Goal: Transaction & Acquisition: Register for event/course

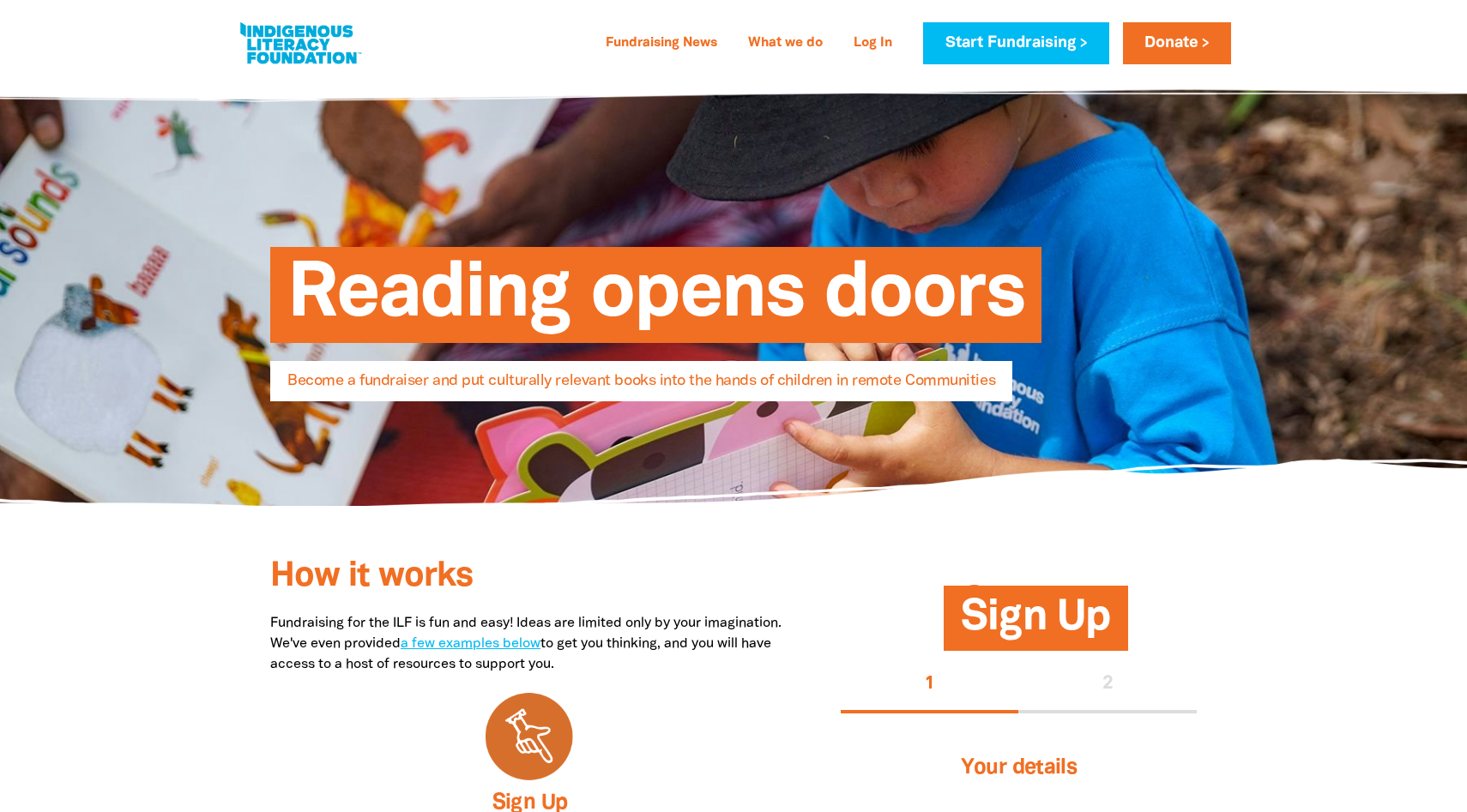
select select "NL"
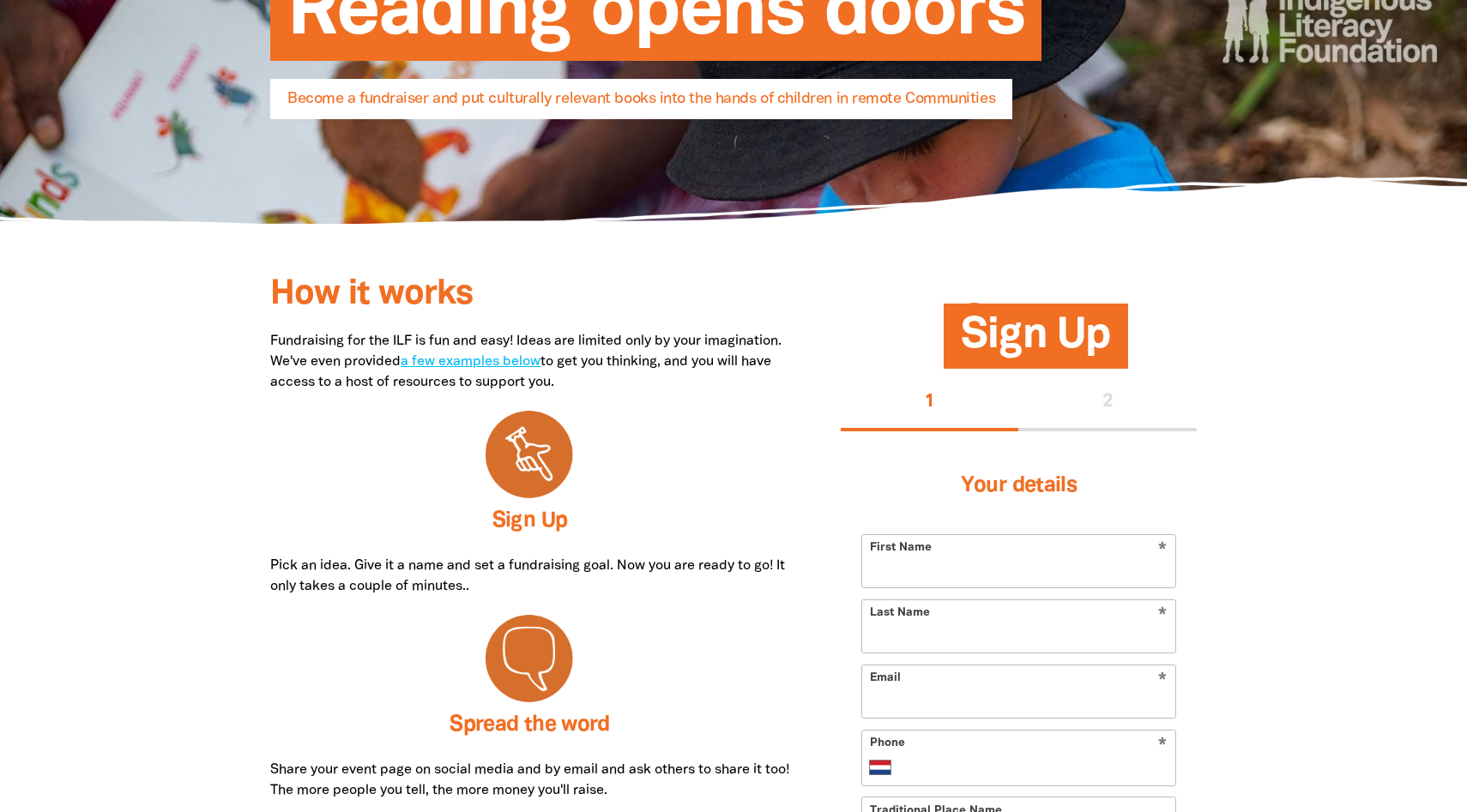
scroll to position [221, 0]
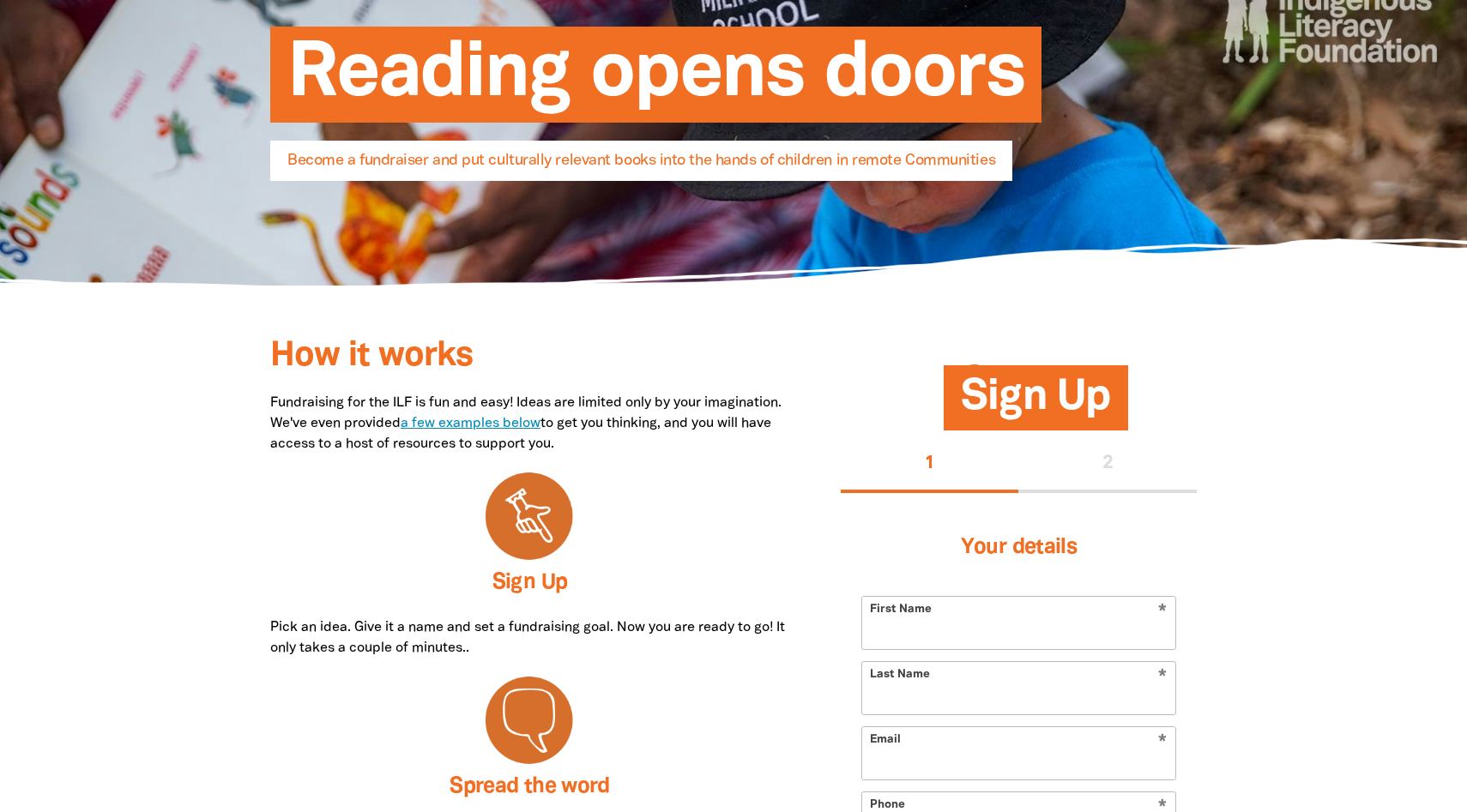
click at [529, 424] on link "a few examples below" at bounding box center [470, 424] width 139 height 12
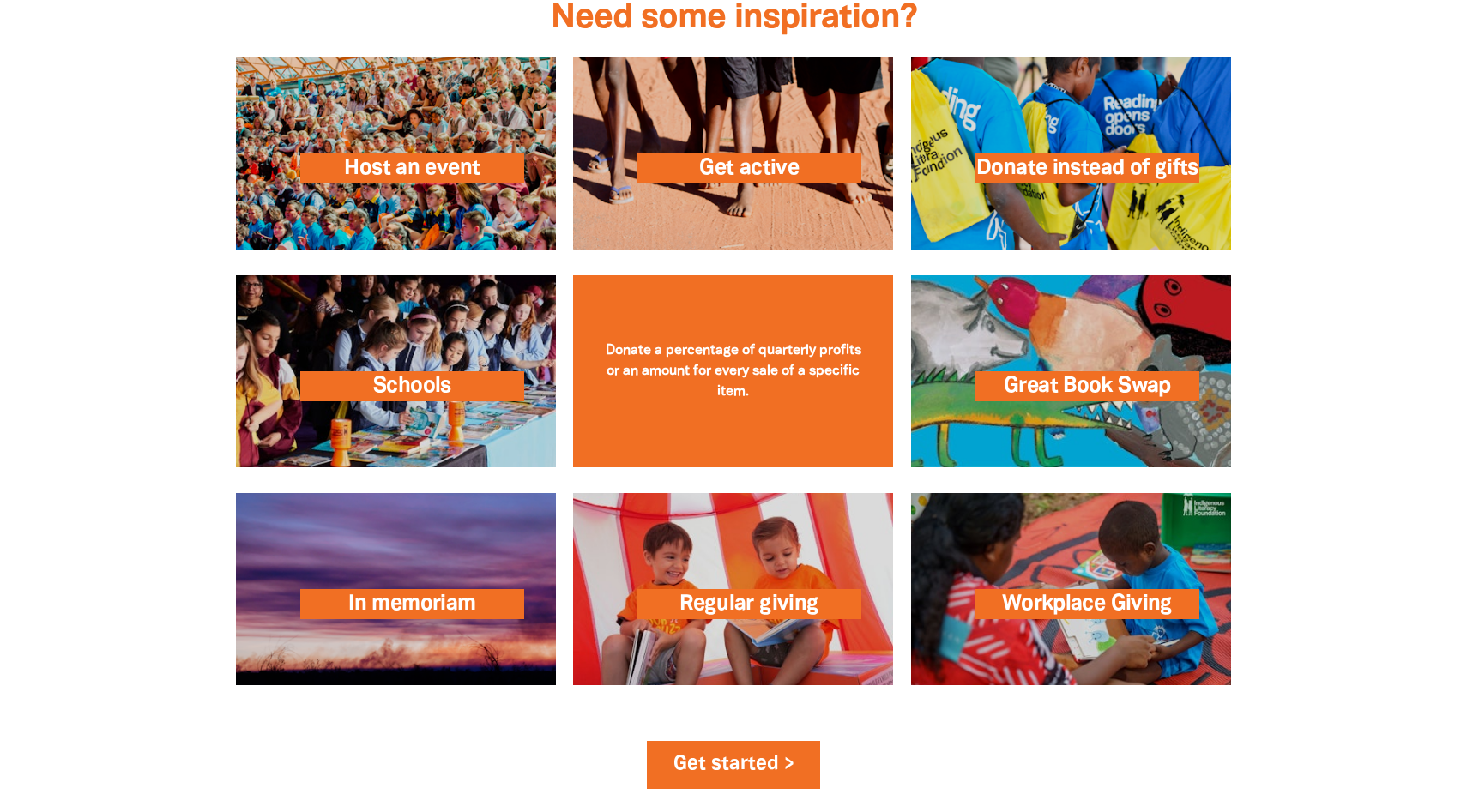
click at [652, 355] on link at bounding box center [734, 370] width 320 height 192
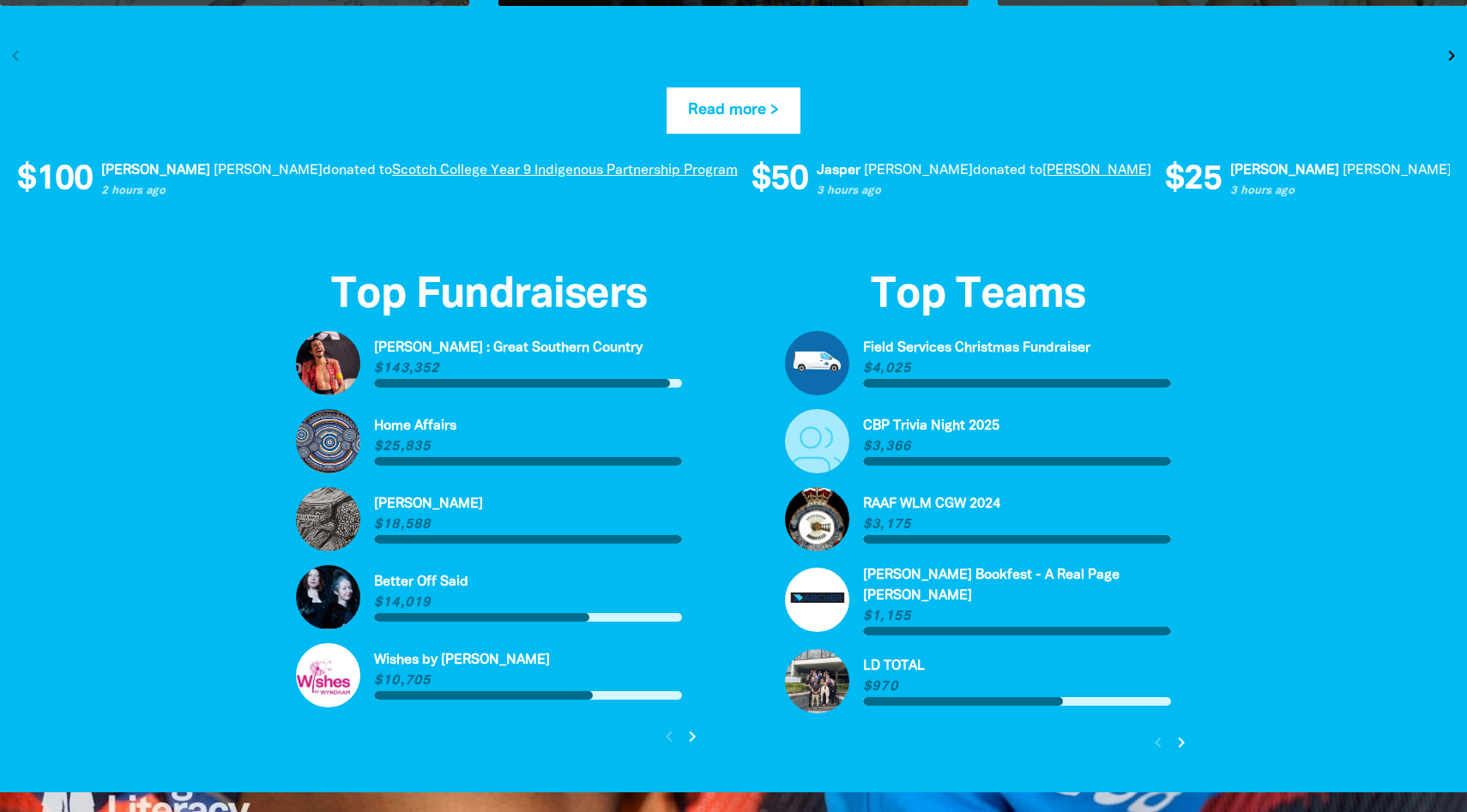
scroll to position [3776, 0]
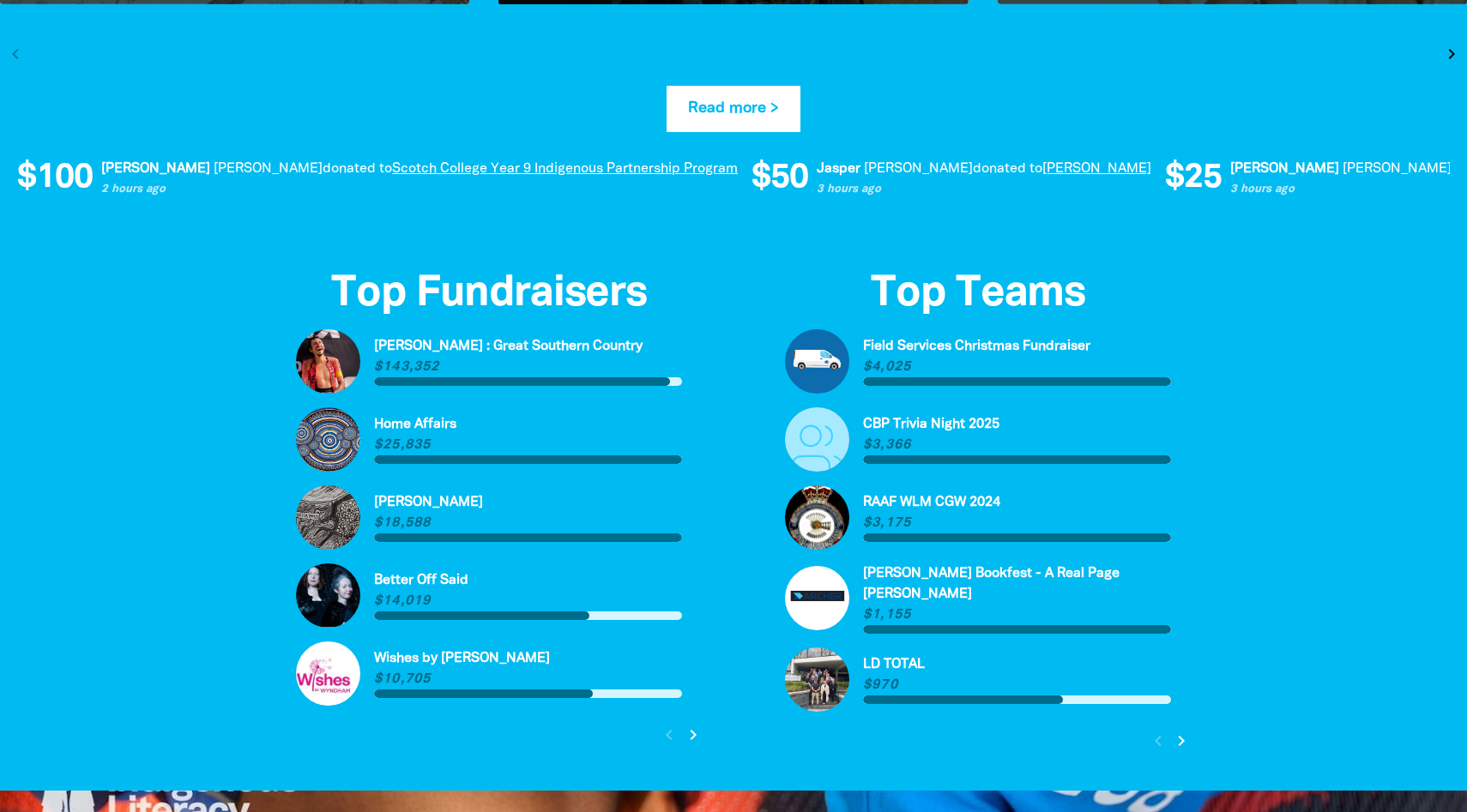
click at [698, 737] on icon "chevron_right" at bounding box center [693, 735] width 21 height 21
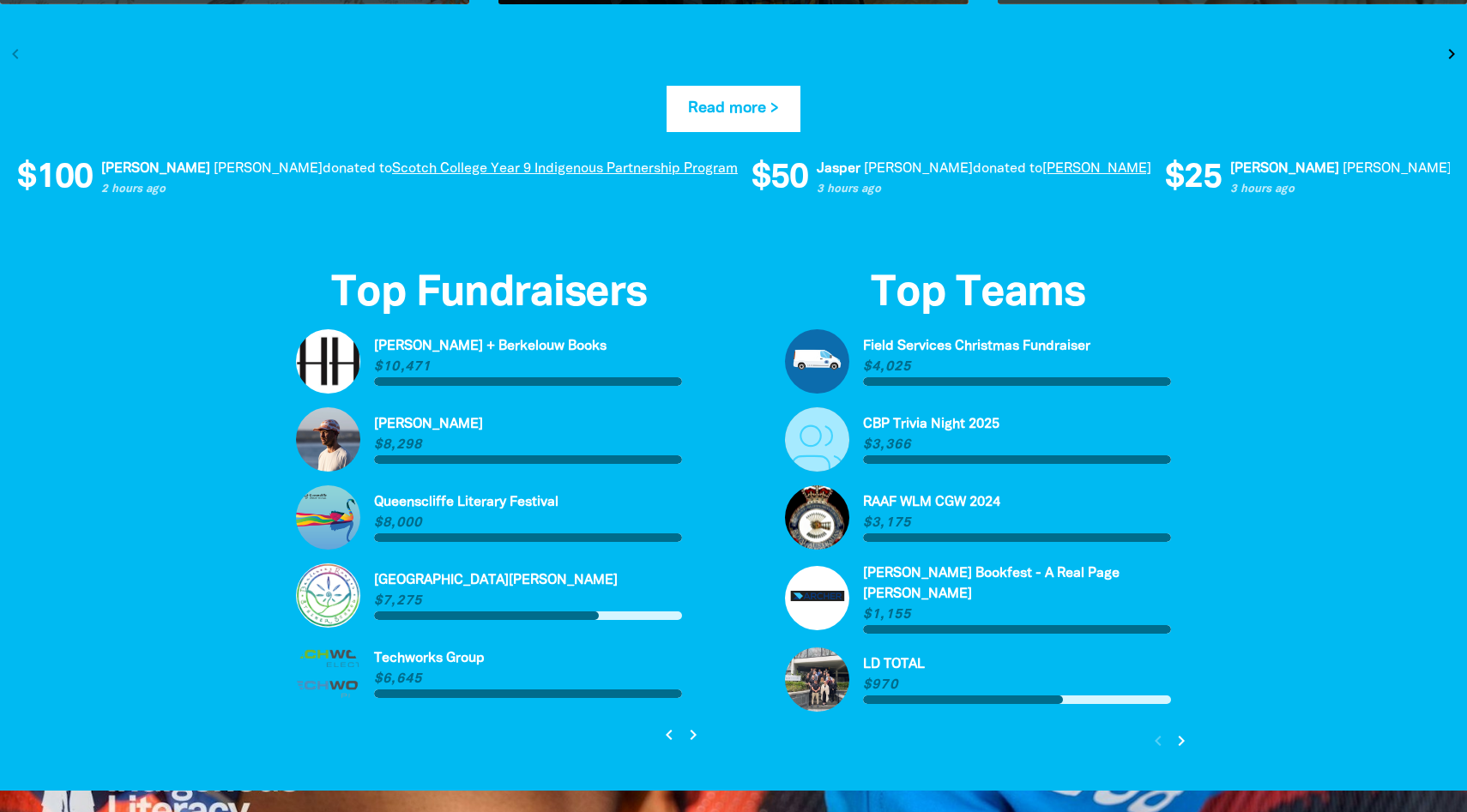
click at [698, 737] on icon "chevron_right" at bounding box center [693, 735] width 21 height 21
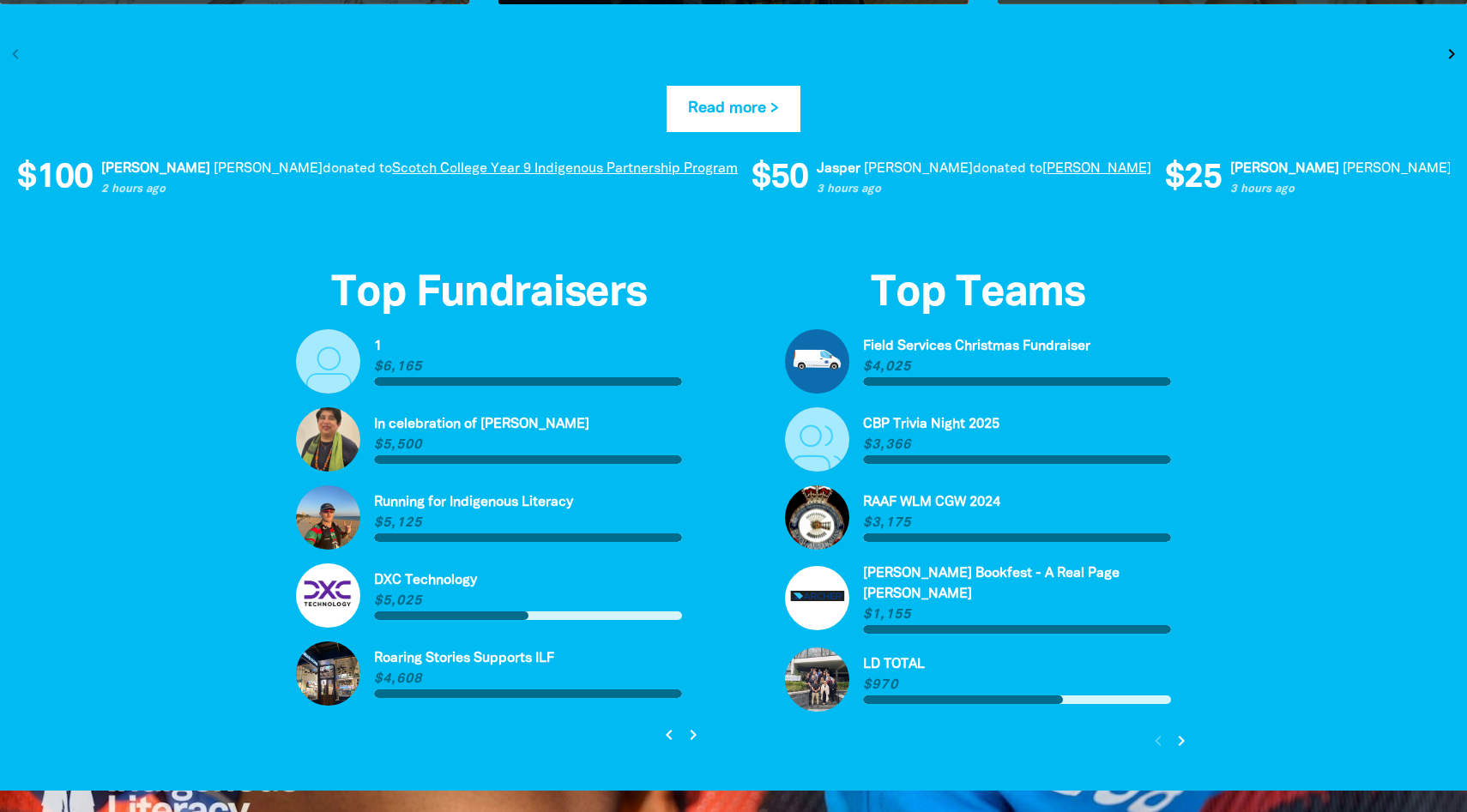
click at [698, 737] on icon "chevron_right" at bounding box center [693, 735] width 21 height 21
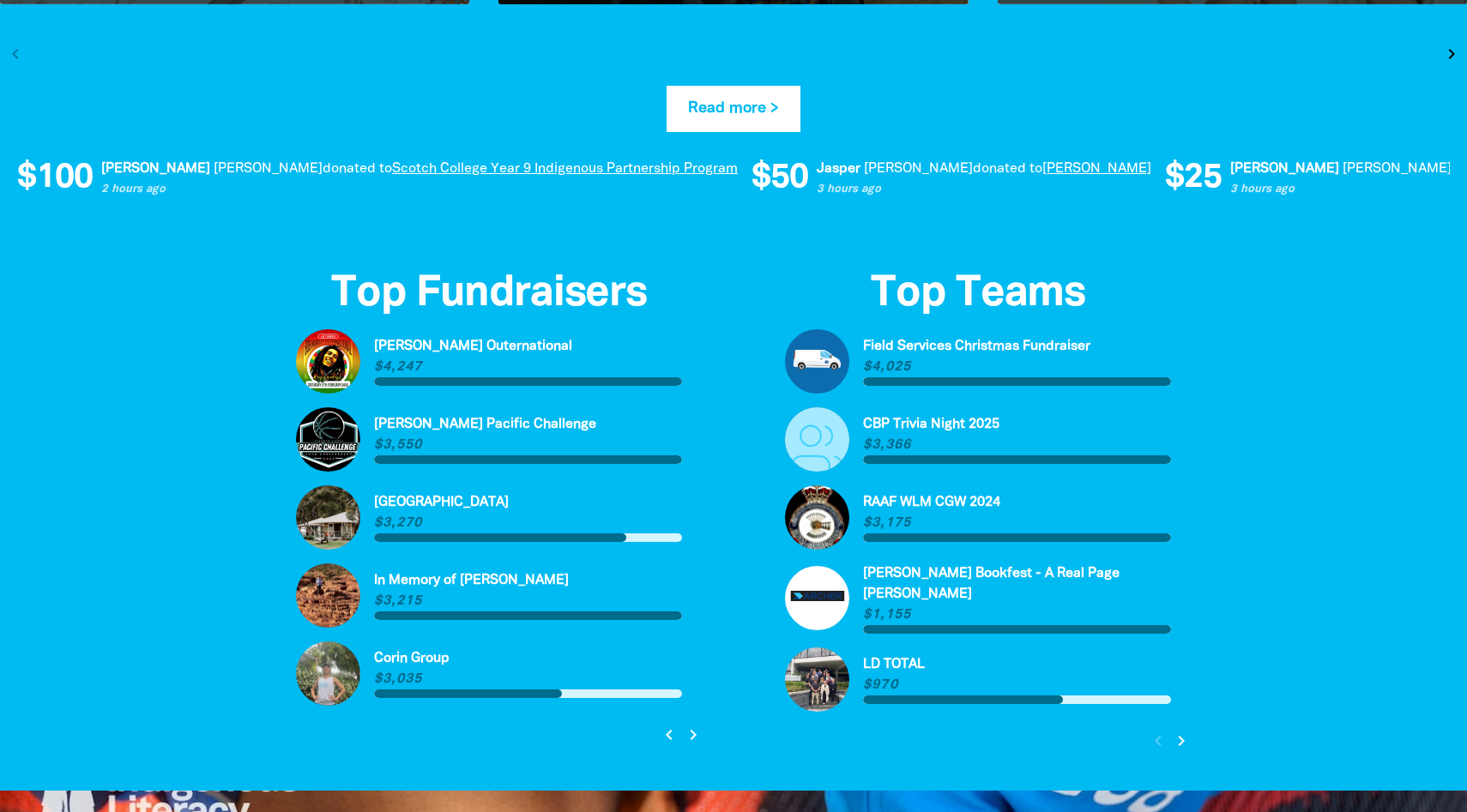
click at [693, 735] on icon "chevron_right" at bounding box center [693, 735] width 21 height 21
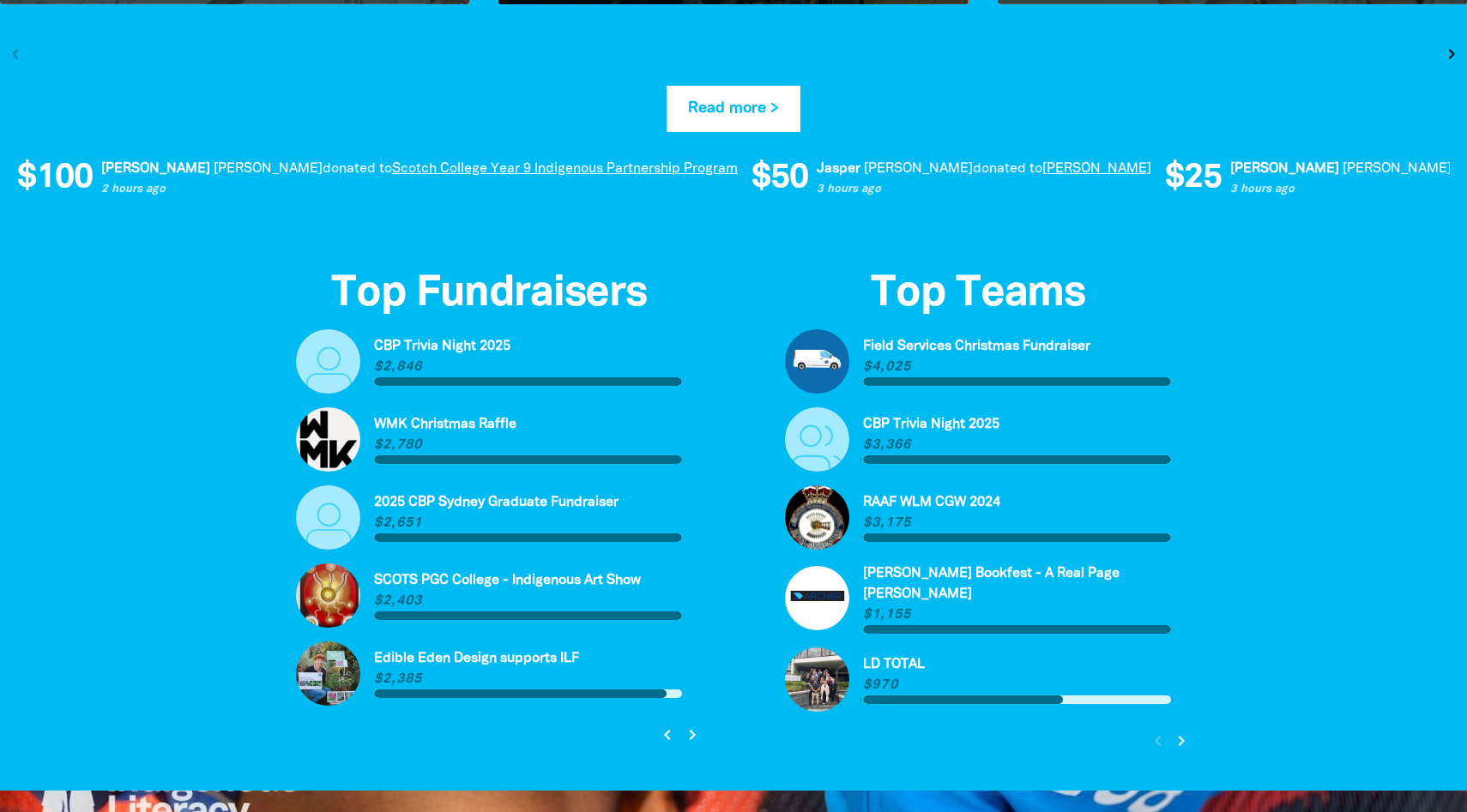
click at [665, 737] on icon "chevron_left" at bounding box center [667, 735] width 21 height 21
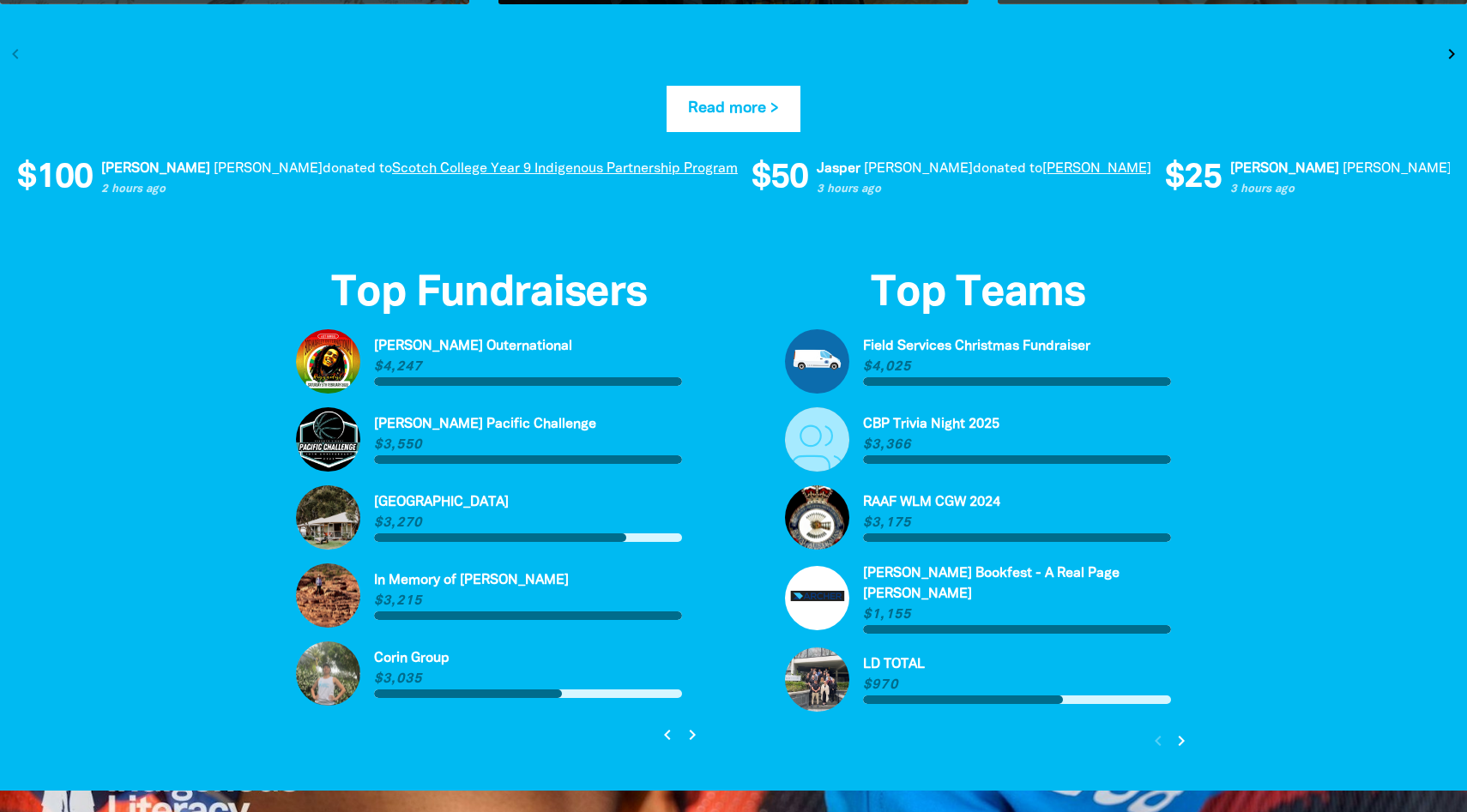
click at [665, 737] on icon "chevron_left" at bounding box center [667, 735] width 21 height 21
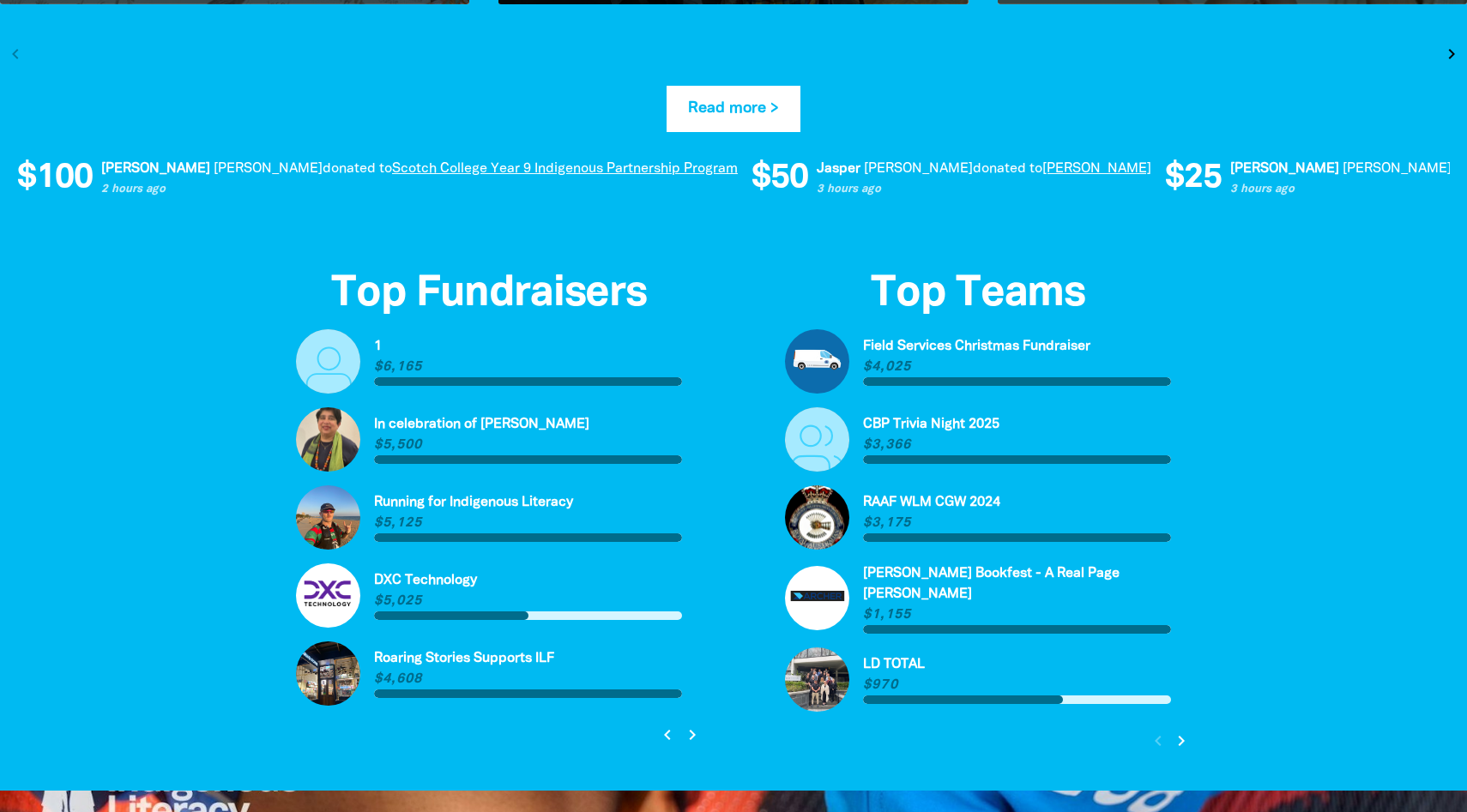
click at [665, 737] on icon "chevron_left" at bounding box center [667, 735] width 21 height 21
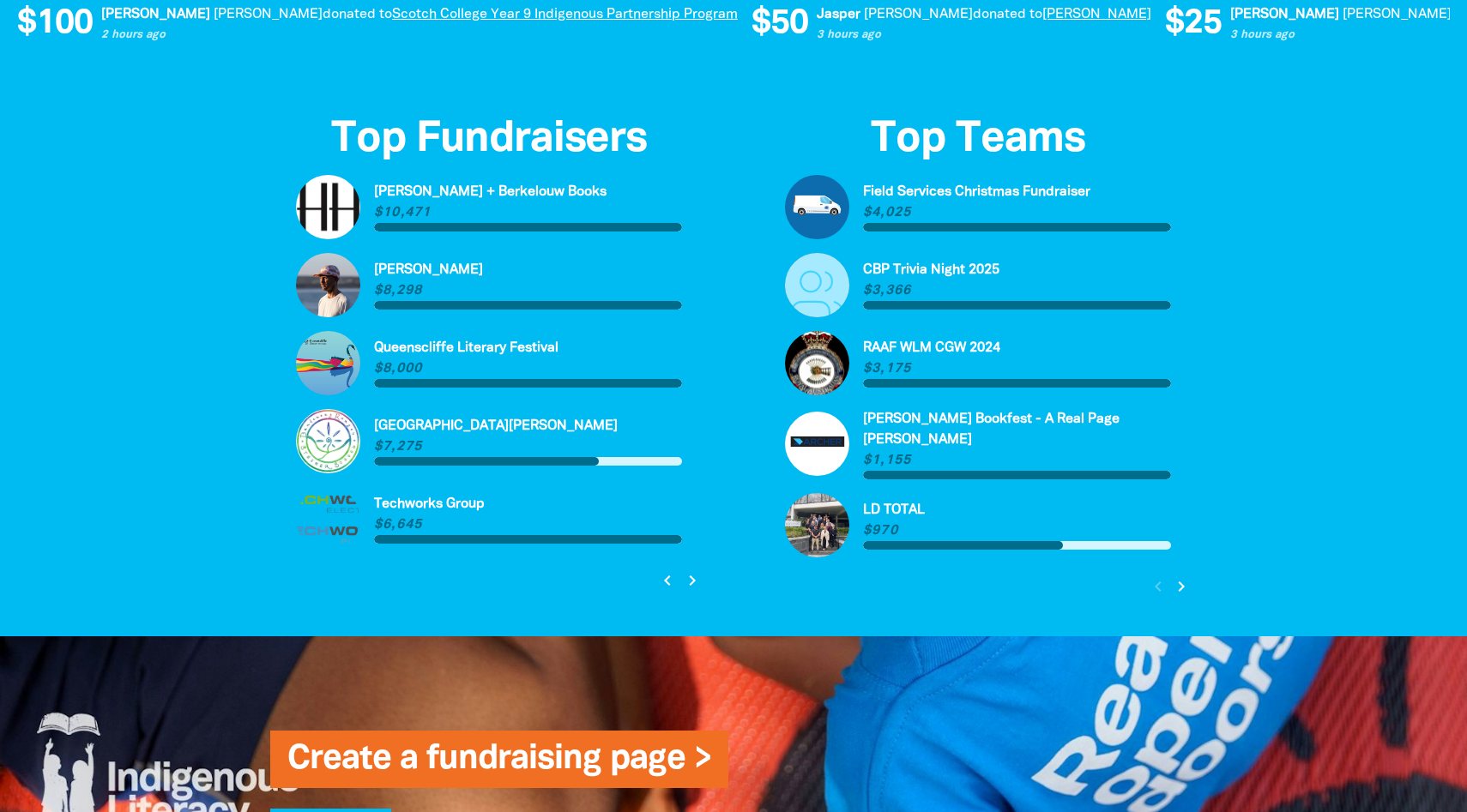
scroll to position [3930, 0]
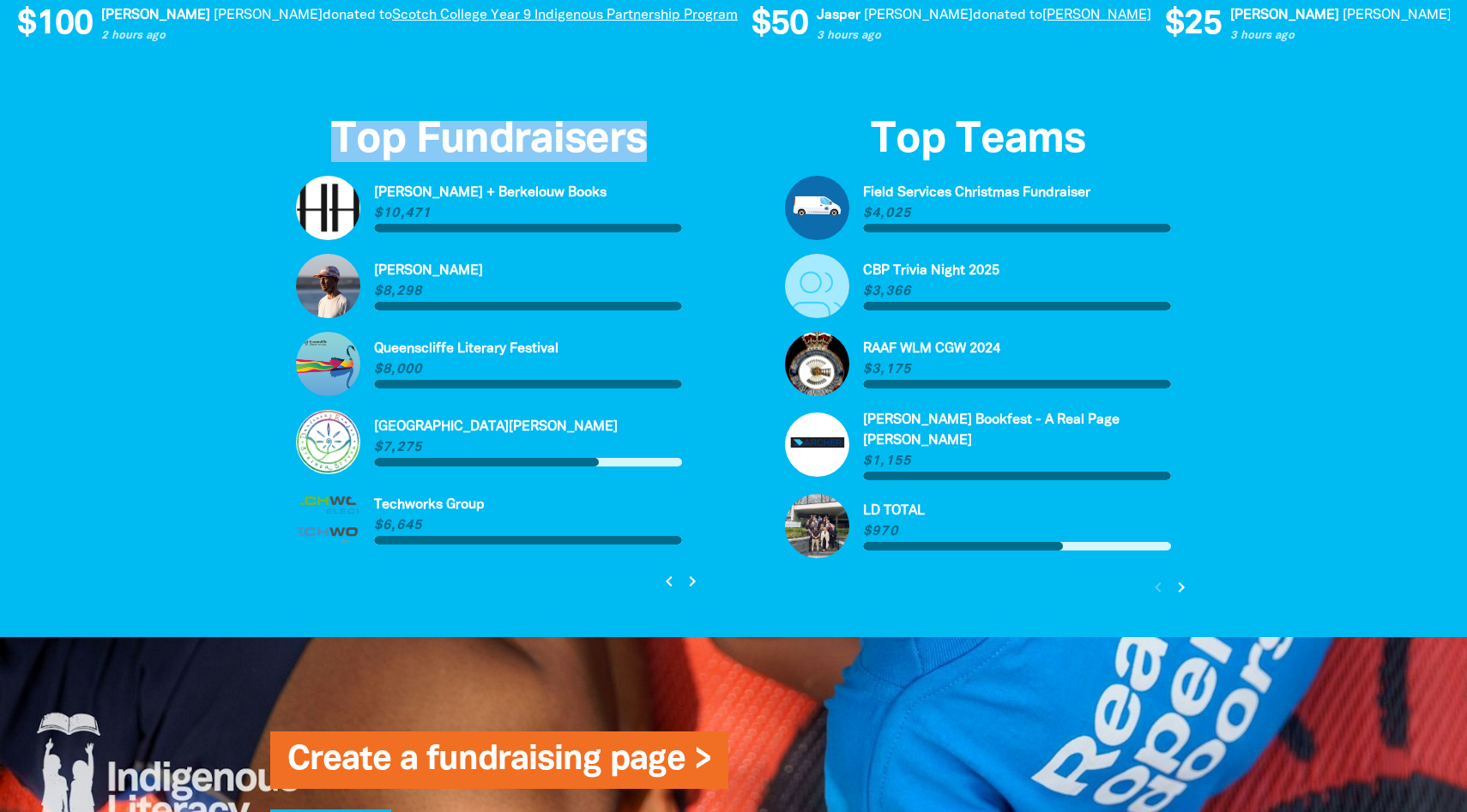
drag, startPoint x: 663, startPoint y: 145, endPoint x: 342, endPoint y: 139, distance: 321.1
click at [341, 139] on h2 "Top Fundraisers" at bounding box center [488, 141] width 386 height 41
copy h2 "Top Fundraisers"
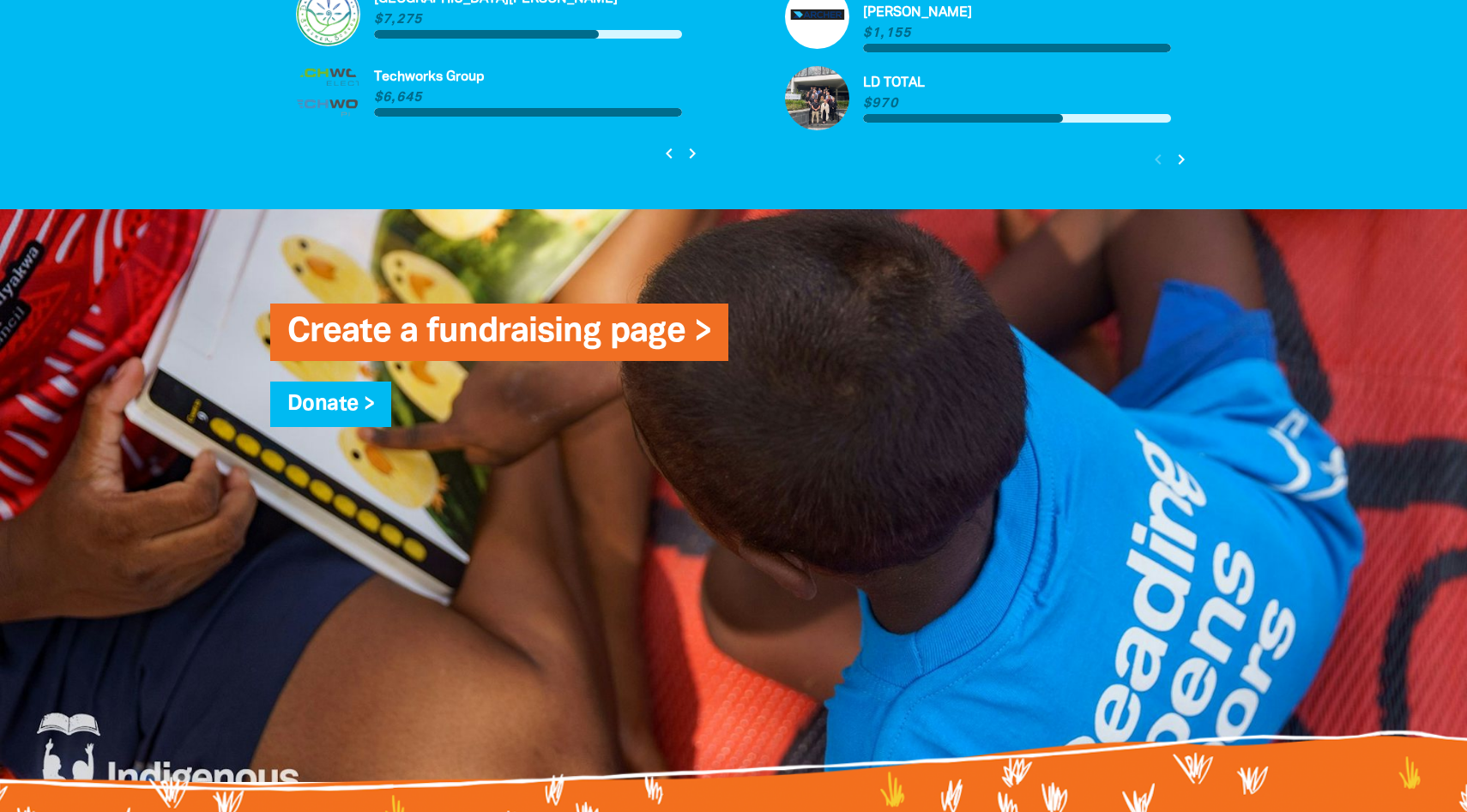
scroll to position [4098, 0]
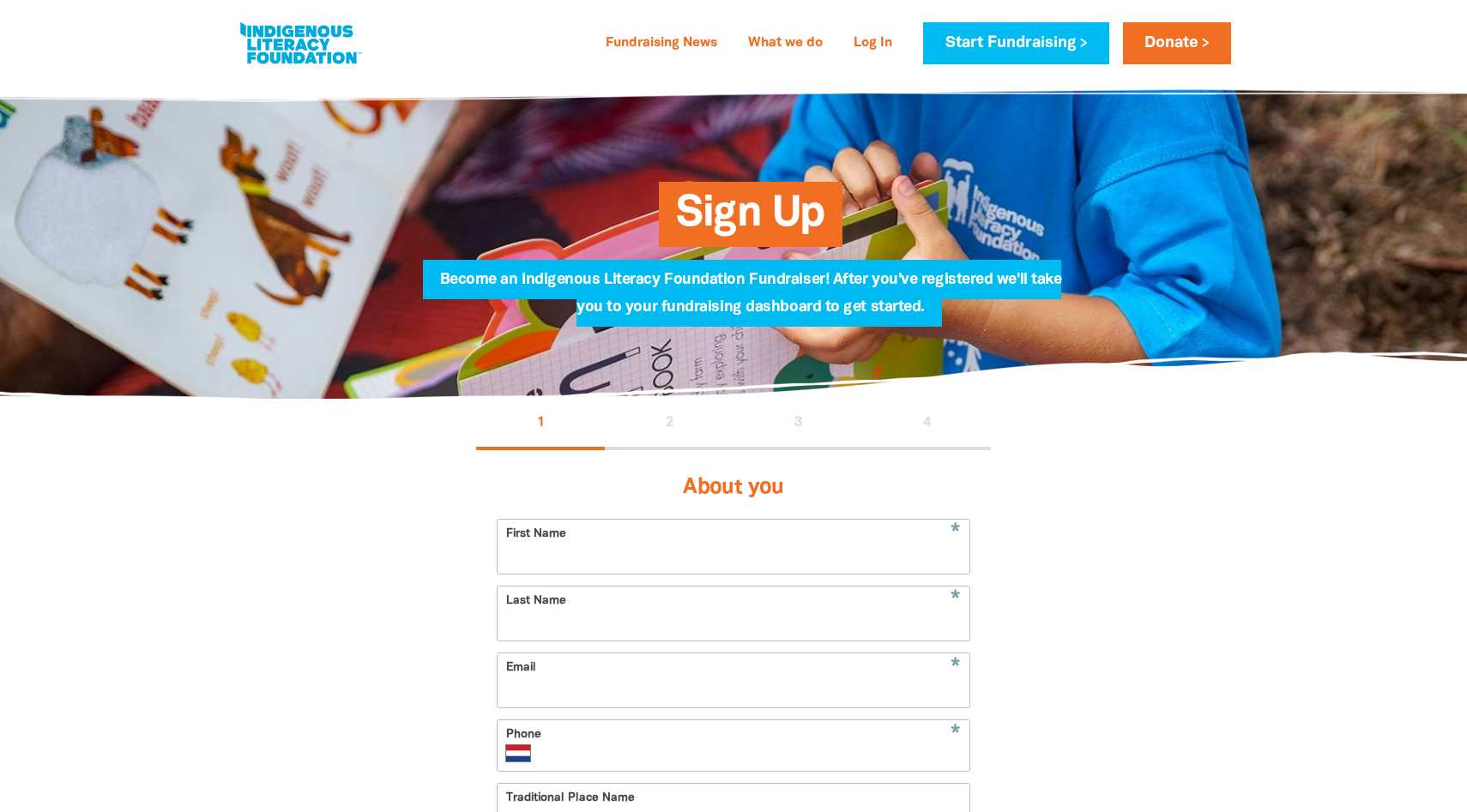
select select "NL"
